Goal: Information Seeking & Learning: Learn about a topic

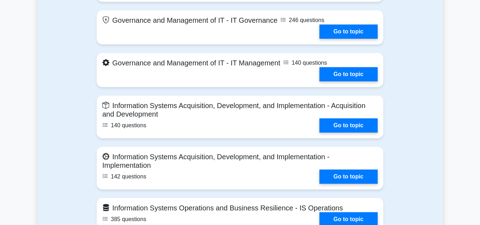
scroll to position [485, 0]
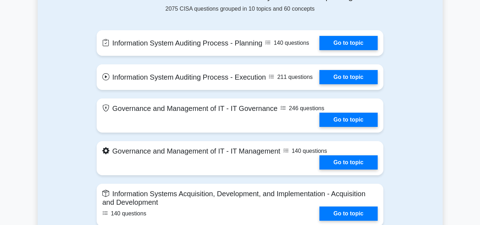
scroll to position [385, 0]
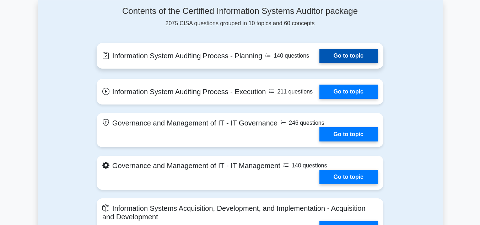
click at [362, 52] on link "Go to topic" at bounding box center [348, 56] width 58 height 14
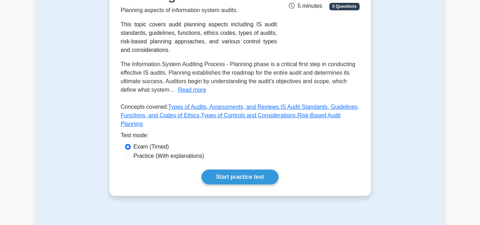
scroll to position [156, 0]
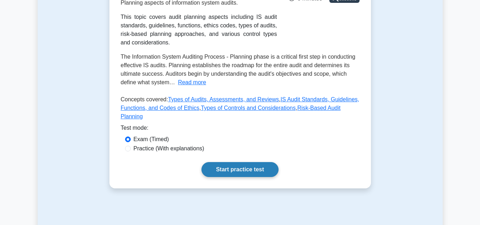
click at [258, 162] on link "Start practice test" at bounding box center [239, 169] width 77 height 15
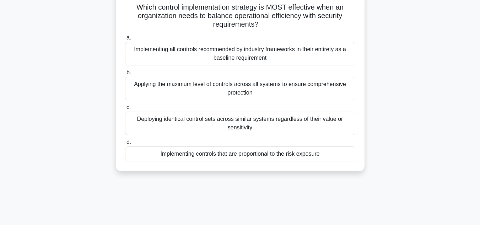
scroll to position [58, 0]
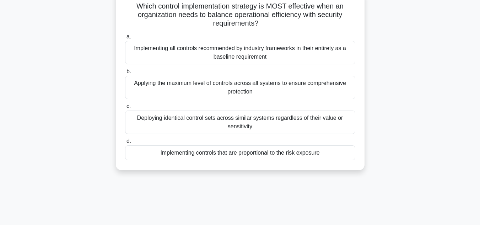
click at [299, 152] on div "Implementing controls that are proportional to the risk exposure" at bounding box center [240, 152] width 230 height 15
click at [125, 144] on input "d. Implementing controls that are proportional to the risk exposure" at bounding box center [125, 141] width 0 height 5
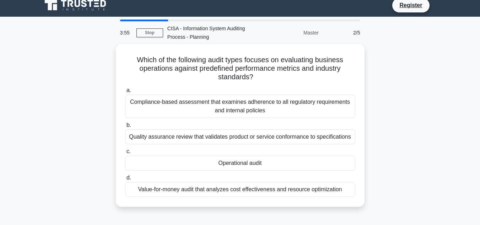
scroll to position [0, 0]
